Goal: Download file/media

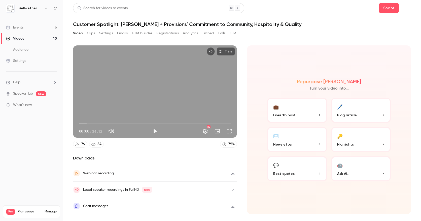
click at [93, 32] on button "Clips" at bounding box center [91, 33] width 8 height 8
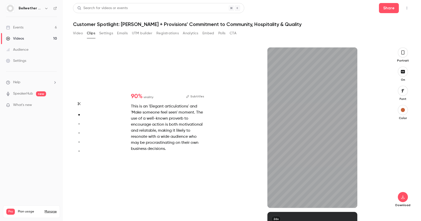
scroll to position [126, 0]
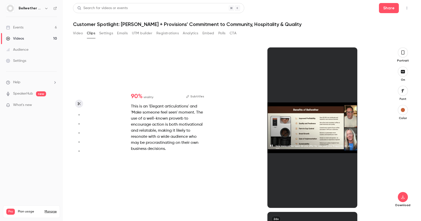
type input "*"
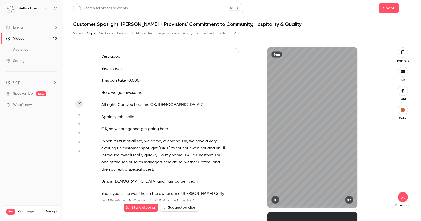
click at [274, 199] on icon "button" at bounding box center [276, 200] width 4 height 4
click at [349, 198] on icon "button" at bounding box center [349, 200] width 4 height 4
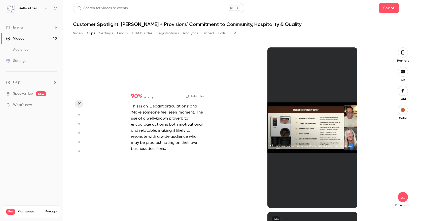
type input "*"
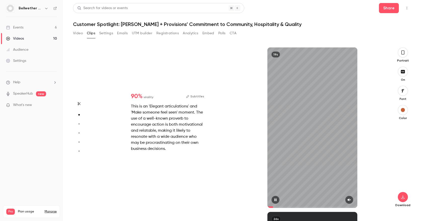
click at [348, 201] on icon "button" at bounding box center [349, 200] width 4 height 4
type input "****"
type input "*"
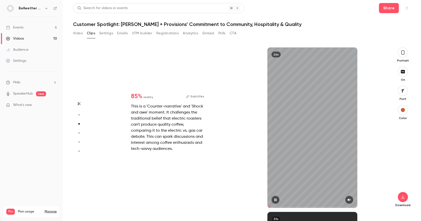
type input "*"
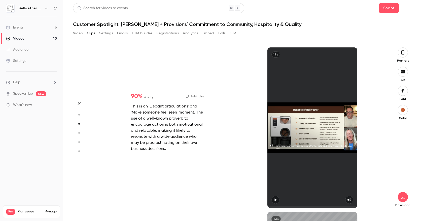
type input "*"
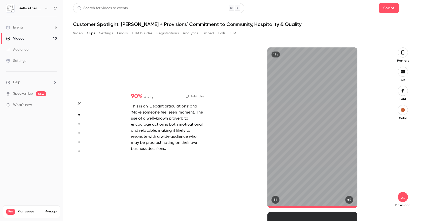
type input "****"
type input "*"
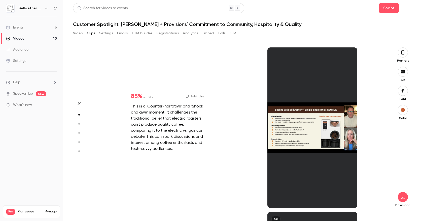
type input "*"
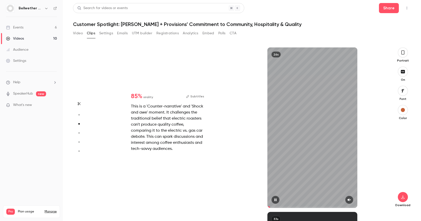
click at [350, 202] on button "button" at bounding box center [349, 199] width 8 height 8
type input "**"
type input "*"
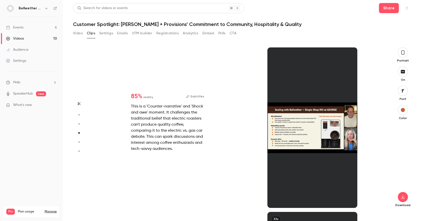
type input "*"
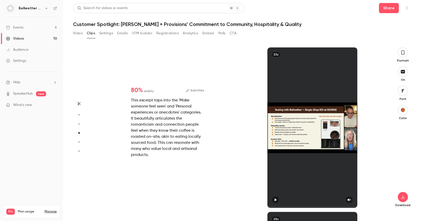
type input "*"
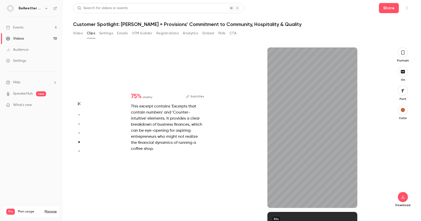
type input "*"
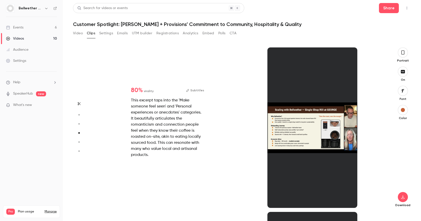
scroll to position [493, 0]
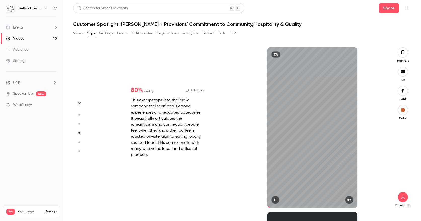
click at [348, 199] on icon "button" at bounding box center [349, 199] width 3 height 3
type input "****"
type input "*"
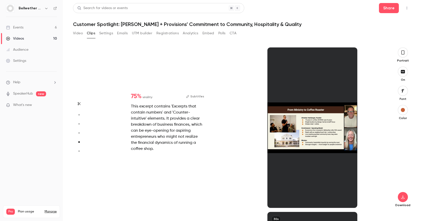
type input "*"
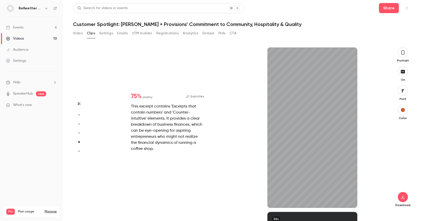
scroll to position [657, 0]
click at [347, 198] on icon "button" at bounding box center [349, 200] width 4 height 4
type input "****"
type input "*"
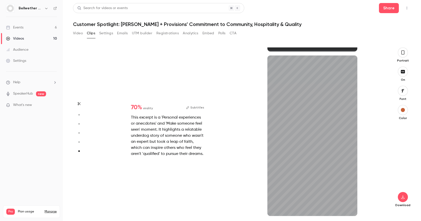
scroll to position [813, 0]
click at [348, 206] on icon "button" at bounding box center [349, 208] width 4 height 4
type input "****"
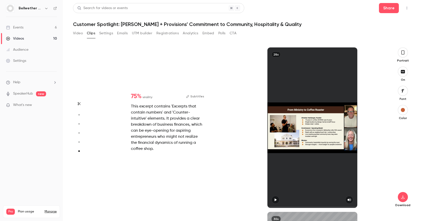
type input "*"
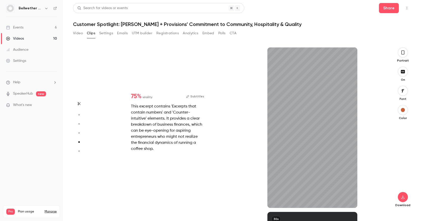
type input "***"
type input "*"
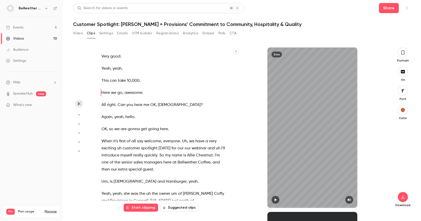
scroll to position [0, 0]
click at [275, 198] on icon "button" at bounding box center [276, 199] width 2 height 3
click at [403, 74] on button "button" at bounding box center [403, 71] width 10 height 10
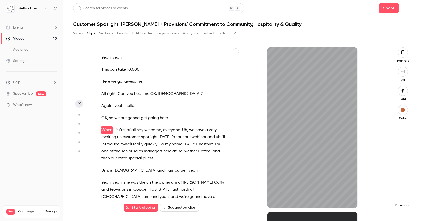
click at [402, 198] on icon "button" at bounding box center [403, 197] width 6 height 4
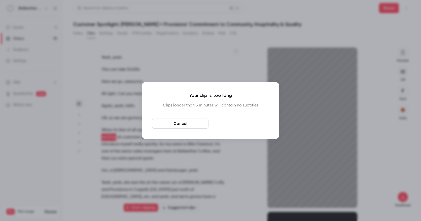
scroll to position [18, 0]
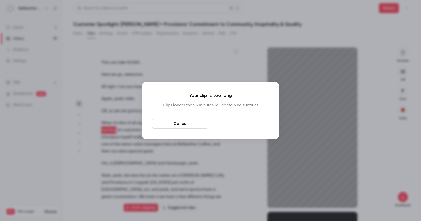
click at [237, 125] on button "Download anyway" at bounding box center [241, 123] width 56 height 10
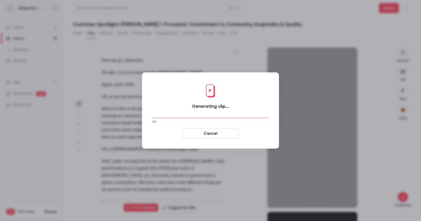
scroll to position [39, 0]
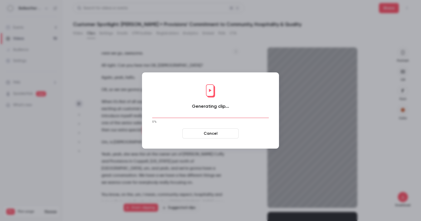
click at [212, 106] on h1 "Generating clip..." at bounding box center [210, 106] width 37 height 6
click at [216, 130] on button "Cancel" at bounding box center [210, 133] width 56 height 10
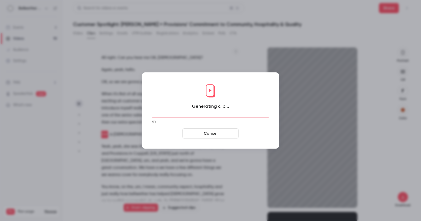
scroll to position [51, 0]
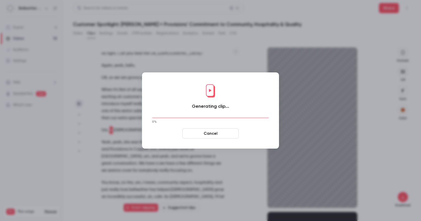
click at [226, 137] on button "Cancel" at bounding box center [210, 133] width 56 height 10
click at [222, 133] on button "Cancel" at bounding box center [210, 133] width 56 height 10
click at [234, 89] on div "Generating clip... 0 % Cancel" at bounding box center [210, 110] width 127 height 66
click at [227, 64] on div at bounding box center [210, 110] width 421 height 221
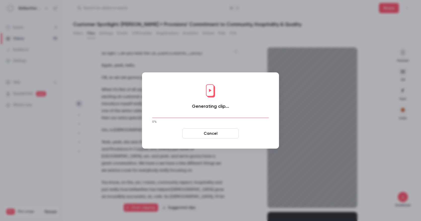
click at [312, 60] on div at bounding box center [210, 110] width 421 height 221
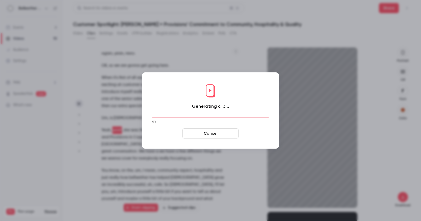
type input "****"
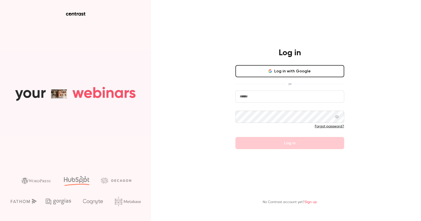
click at [269, 72] on icon "button" at bounding box center [269, 71] width 1 height 2
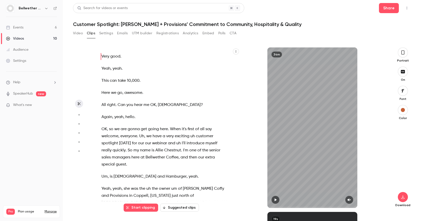
click at [80, 34] on button "Video" at bounding box center [78, 33] width 10 height 8
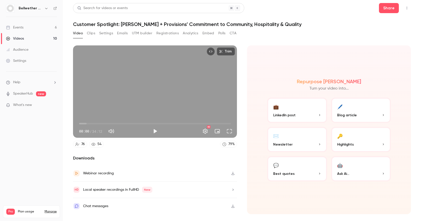
click at [230, 50] on button "Trim" at bounding box center [226, 51] width 18 height 8
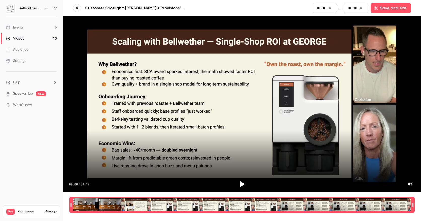
click at [79, 8] on icon "button" at bounding box center [77, 8] width 4 height 4
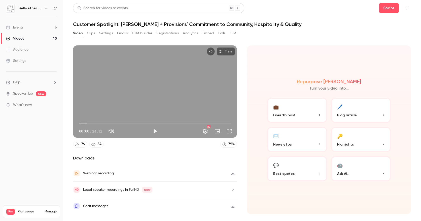
click at [89, 32] on button "Clips" at bounding box center [91, 33] width 8 height 8
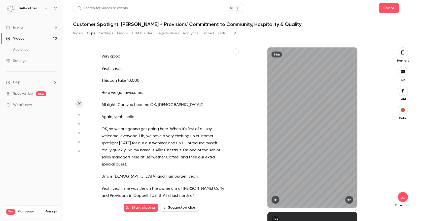
click at [403, 54] on icon "button" at bounding box center [403, 52] width 3 height 4
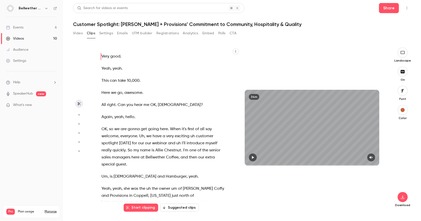
click at [405, 71] on icon "button" at bounding box center [403, 72] width 6 height 4
click at [403, 193] on button "button" at bounding box center [403, 197] width 10 height 10
click at [375, 189] on span "Full HD" at bounding box center [365, 186] width 58 height 5
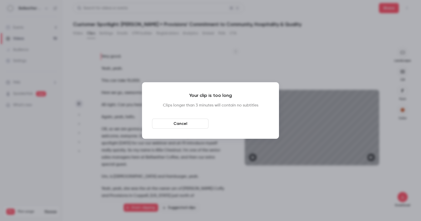
click at [236, 126] on button "Download anyway" at bounding box center [241, 123] width 56 height 10
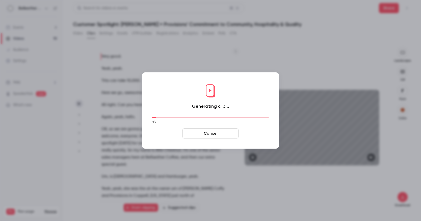
click at [230, 101] on div "Generating clip... 4 % Cancel" at bounding box center [210, 110] width 127 height 66
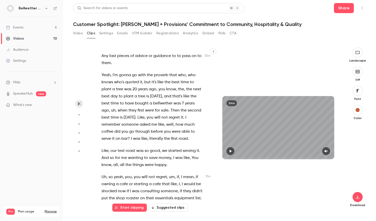
scroll to position [4775, 0]
